Goal: Information Seeking & Learning: Learn about a topic

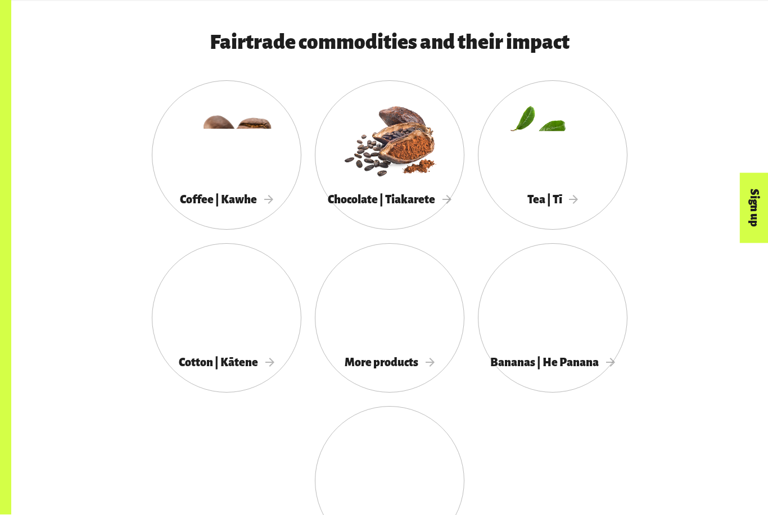
scroll to position [961, 0]
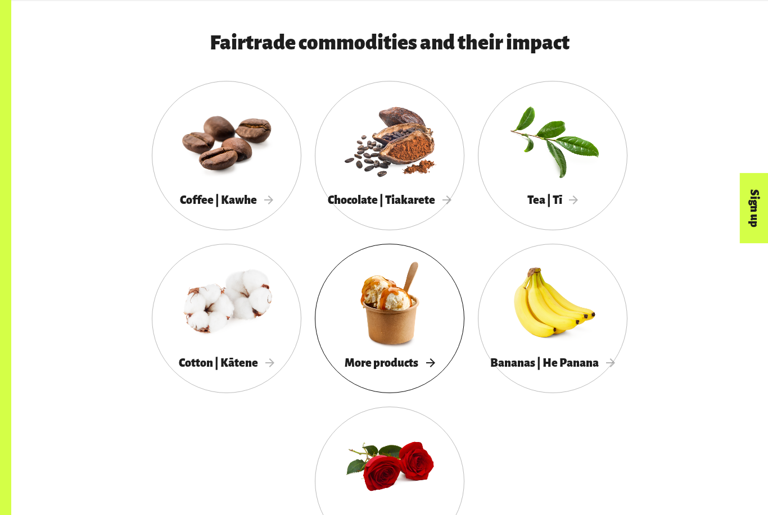
click at [414, 336] on div at bounding box center [390, 303] width 150 height 97
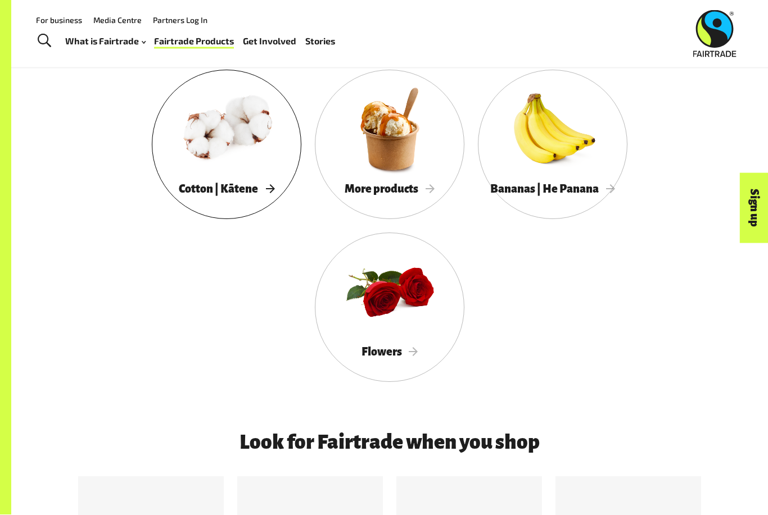
scroll to position [1135, 0]
click at [253, 183] on span "Cotton | Kātene" at bounding box center [227, 189] width 96 height 12
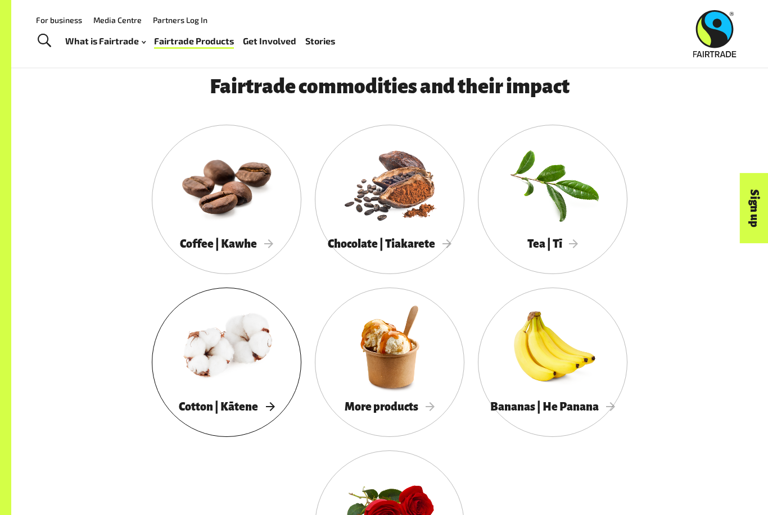
scroll to position [912, 0]
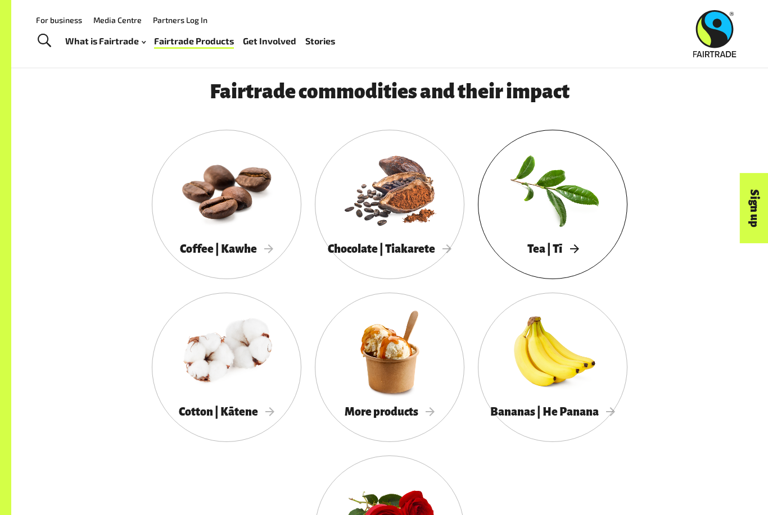
click at [564, 206] on div at bounding box center [553, 189] width 150 height 97
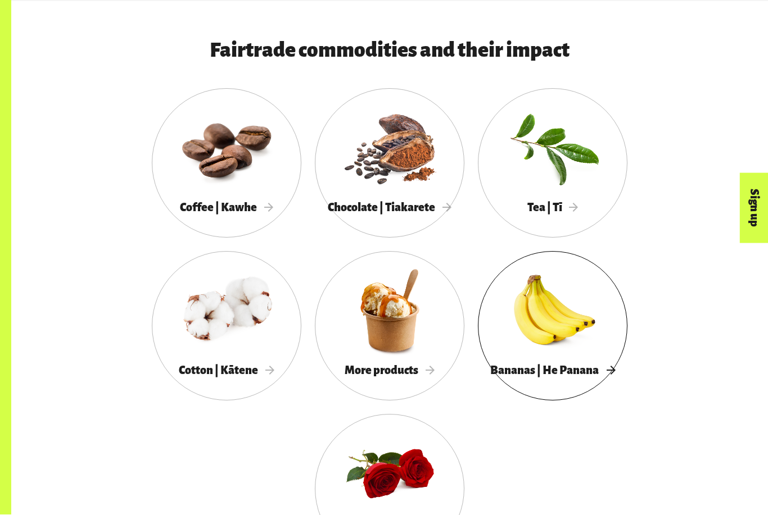
scroll to position [953, 0]
click at [581, 352] on div at bounding box center [553, 310] width 150 height 97
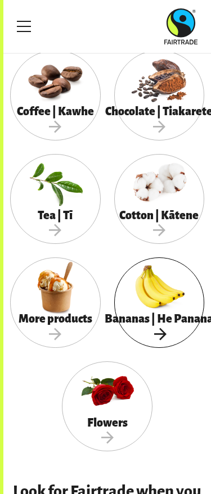
scroll to position [761, 0]
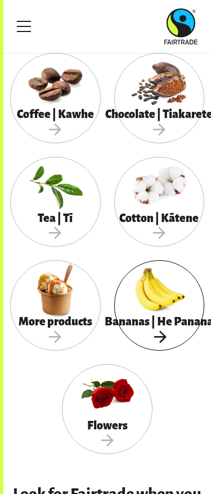
click at [170, 315] on span "Bananas | He Panana" at bounding box center [159, 330] width 90 height 30
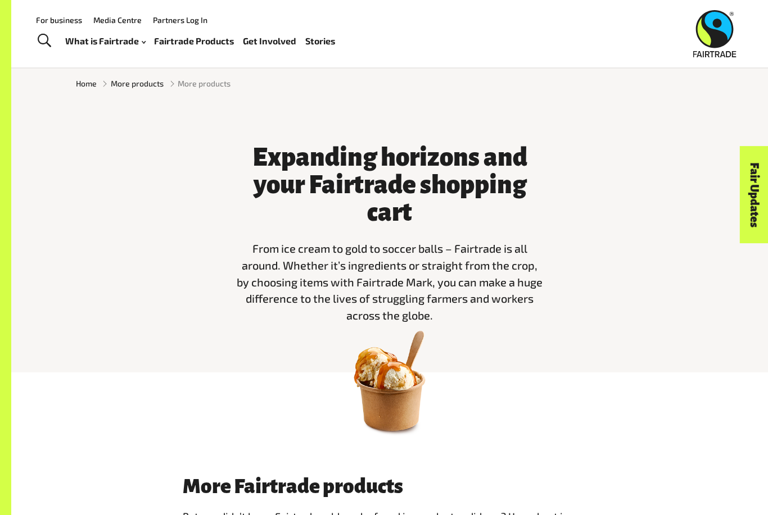
scroll to position [193, 0]
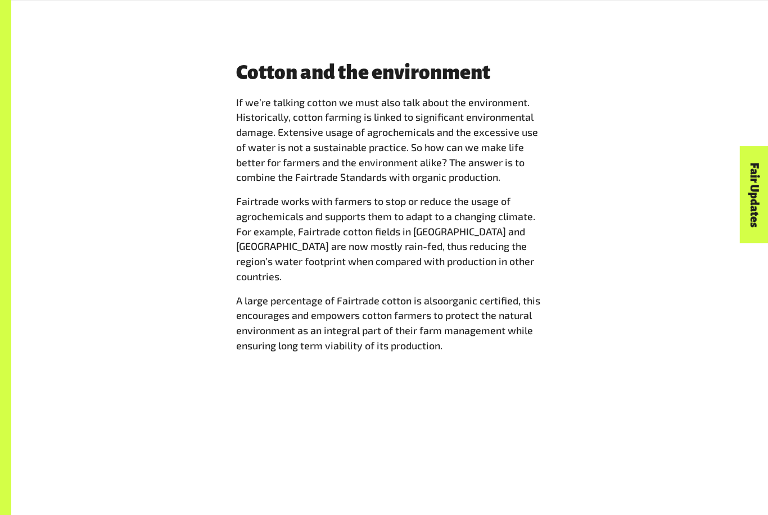
scroll to position [2229, 0]
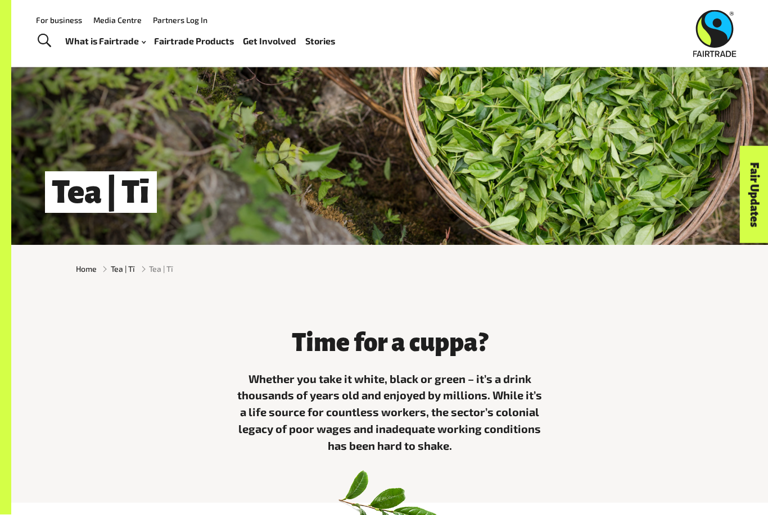
scroll to position [48, 0]
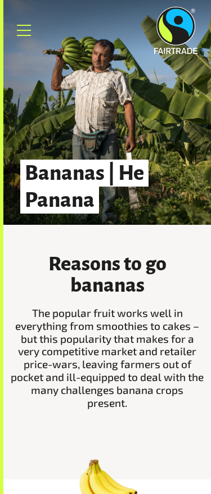
click at [24, 38] on link "Menu" at bounding box center [24, 30] width 28 height 28
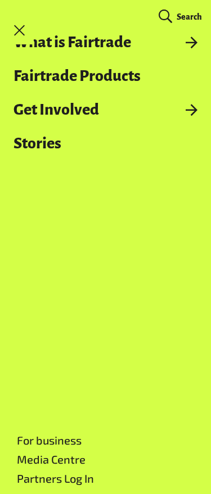
click at [32, 22] on link "Menu" at bounding box center [20, 30] width 28 height 28
